Goal: Task Accomplishment & Management: Complete application form

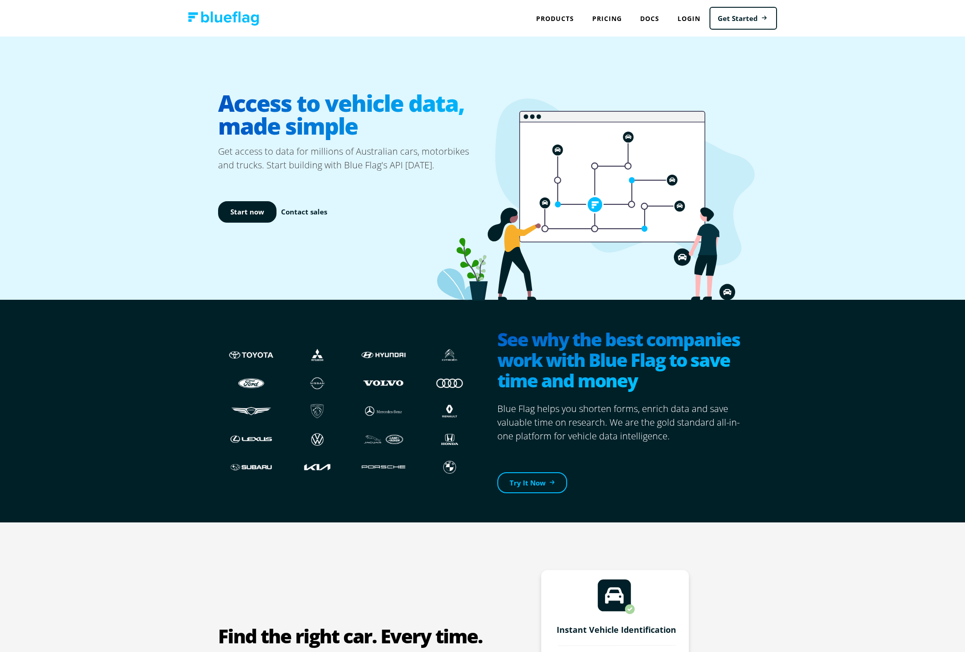
click at [177, 81] on div "Access to vehicle data, made simple Get access to data for millions of Australi…" at bounding box center [482, 167] width 965 height 263
click at [324, 125] on h1 "Access to vehicle data, made simple" at bounding box center [350, 114] width 265 height 60
click at [247, 216] on link "Start now" at bounding box center [247, 211] width 58 height 21
click at [263, 354] on img at bounding box center [251, 354] width 48 height 17
click at [264, 392] on div at bounding box center [251, 383] width 66 height 28
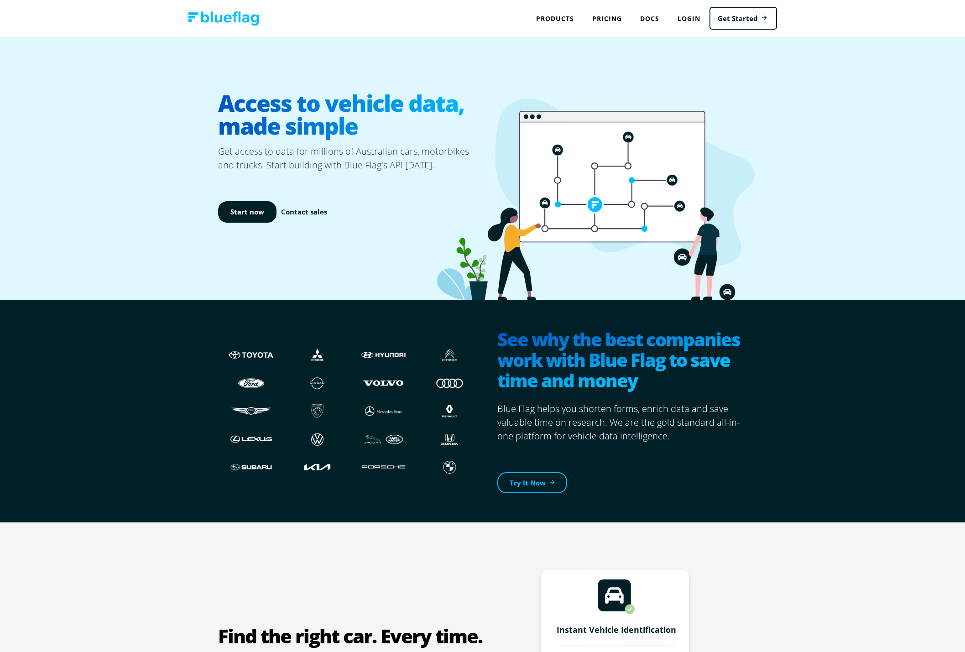
click at [285, 437] on div at bounding box center [317, 439] width 66 height 28
click at [385, 461] on img at bounding box center [383, 466] width 48 height 17
click at [546, 481] on link "Try It Now" at bounding box center [532, 482] width 70 height 21
click at [198, 100] on div "Access to vehicle data, made simple Get access to data for millions of Australi…" at bounding box center [482, 167] width 965 height 263
